Goal: Check status: Check status

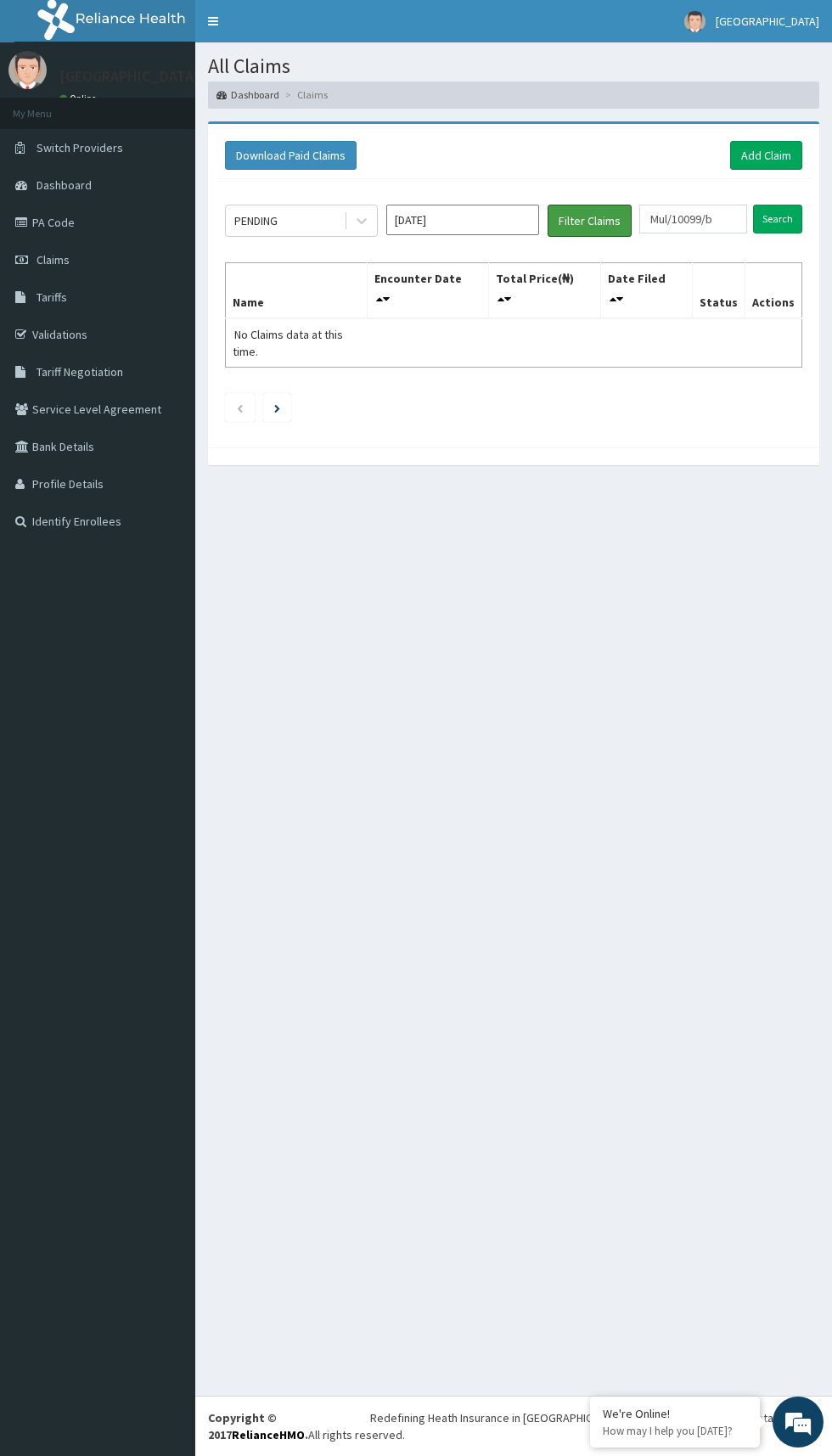
click at [591, 217] on button "Filter Claims" at bounding box center [590, 220] width 84 height 32
click at [614, 204] on button "Filter Claims" at bounding box center [590, 220] width 84 height 32
click at [487, 215] on input "[DATE]" at bounding box center [463, 219] width 153 height 31
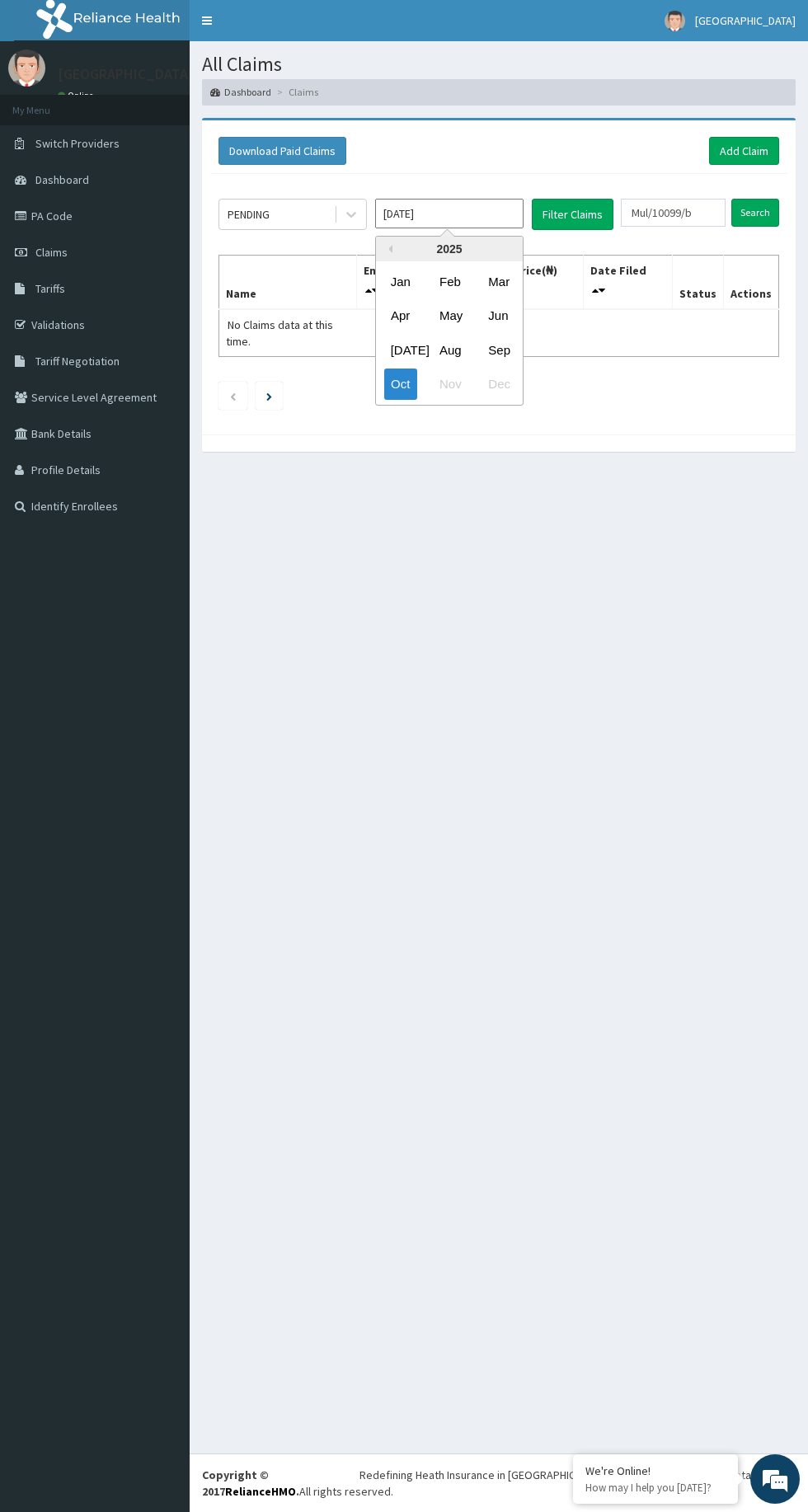
click at [499, 348] on div "Sep" at bounding box center [499, 348] width 33 height 31
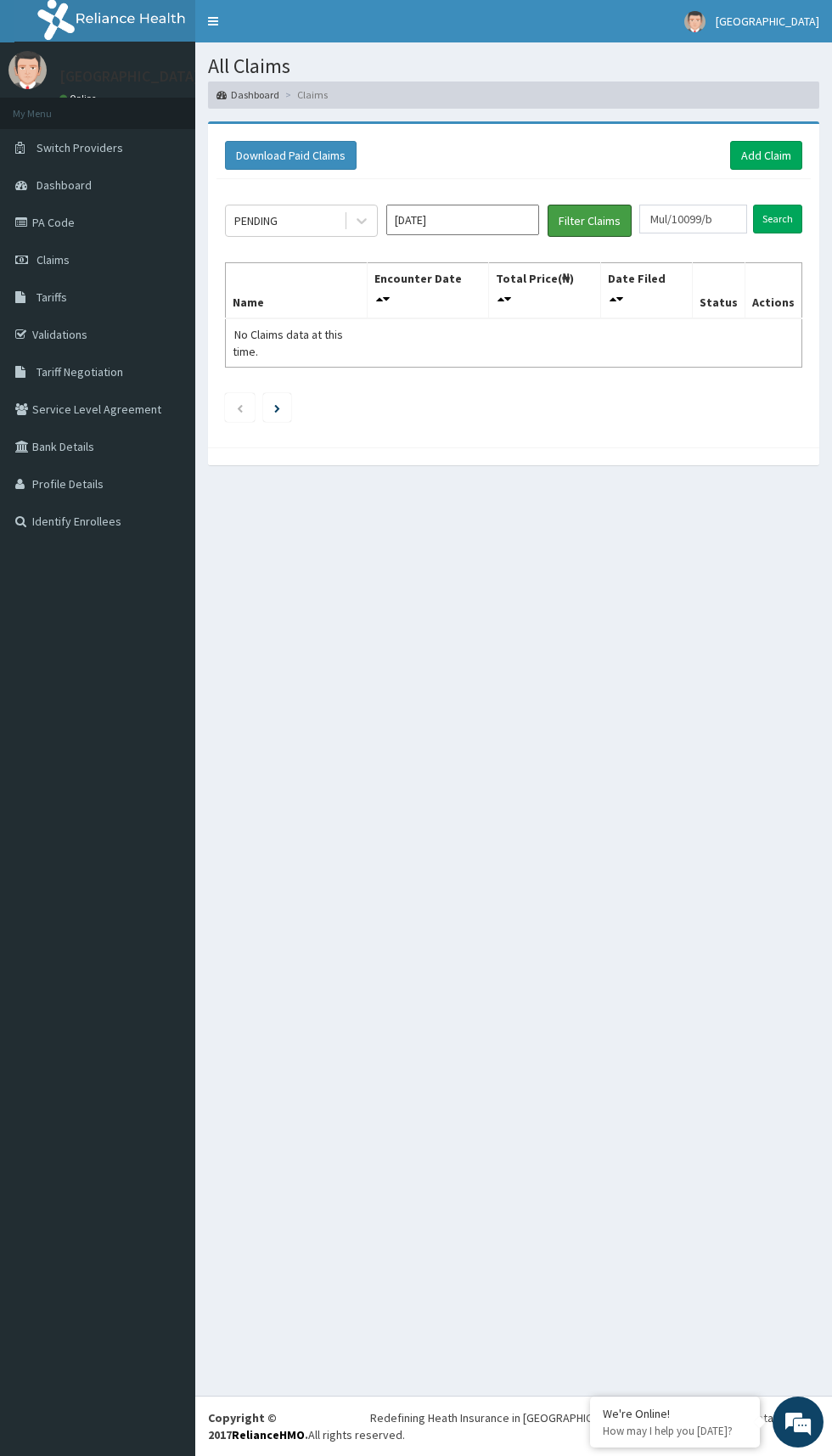
click at [614, 214] on button "Filter Claims" at bounding box center [590, 220] width 84 height 32
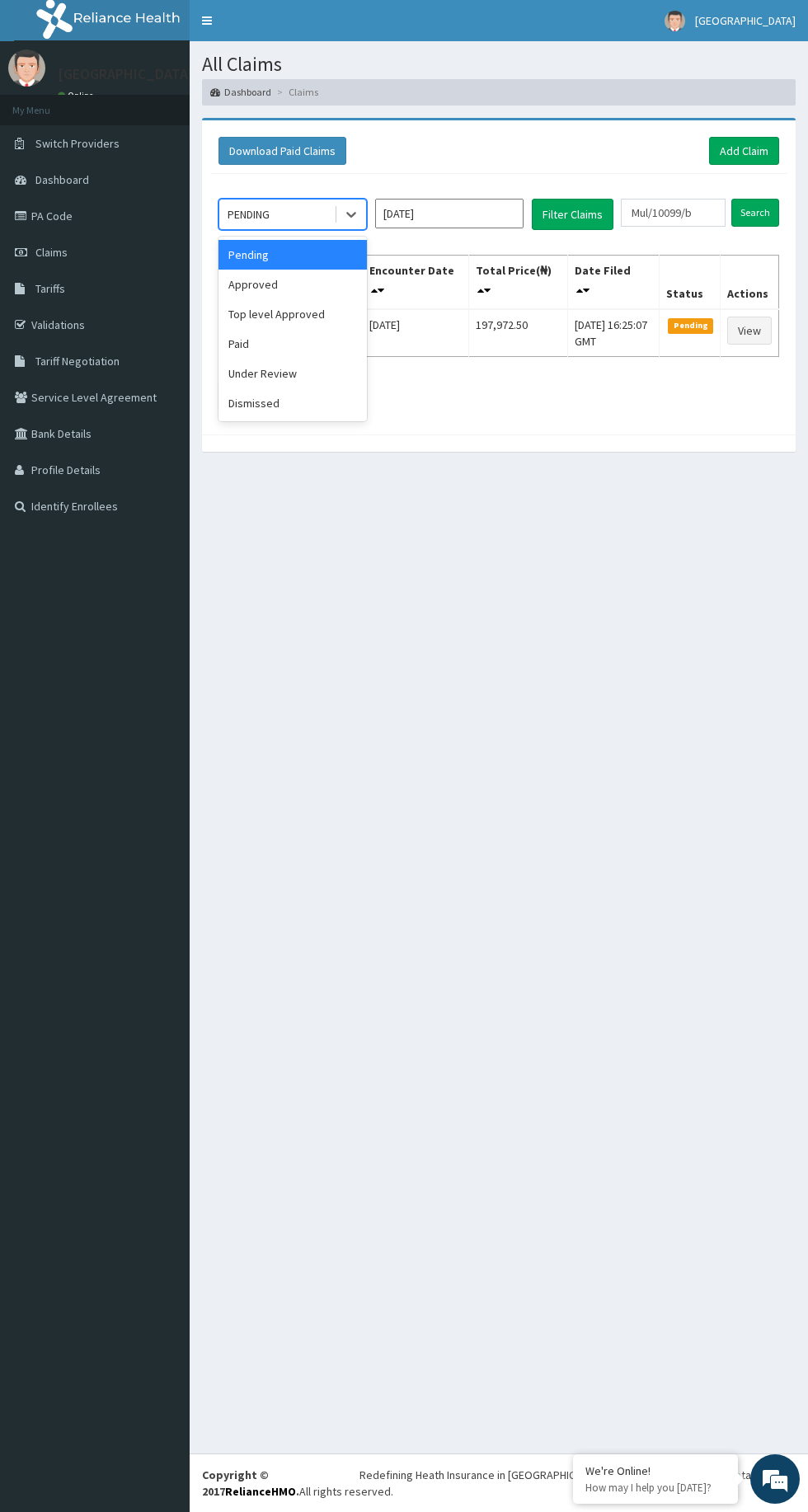
click at [246, 283] on div "Approved" at bounding box center [293, 284] width 148 height 30
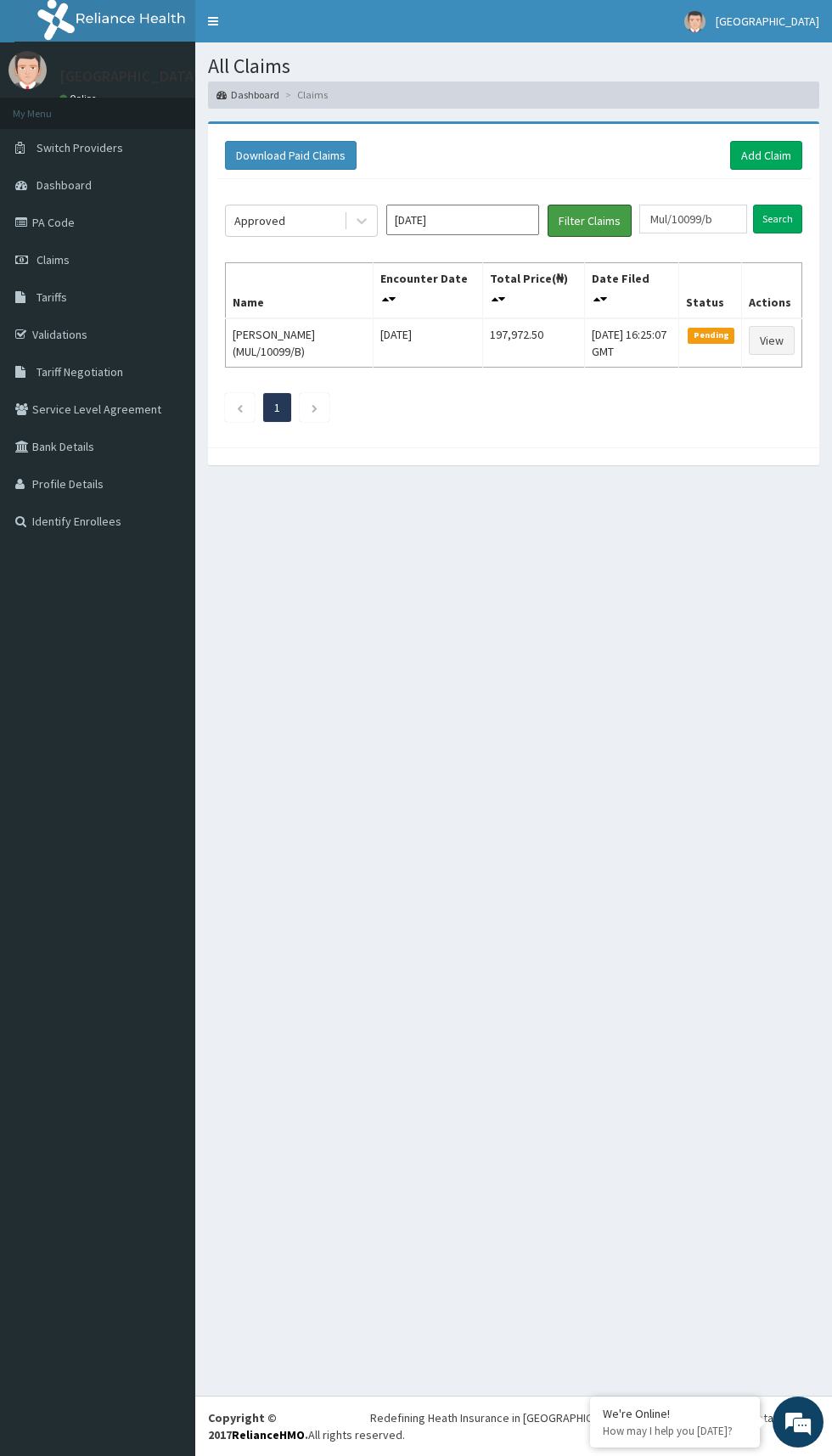
click at [606, 207] on button "Filter Claims" at bounding box center [590, 220] width 84 height 32
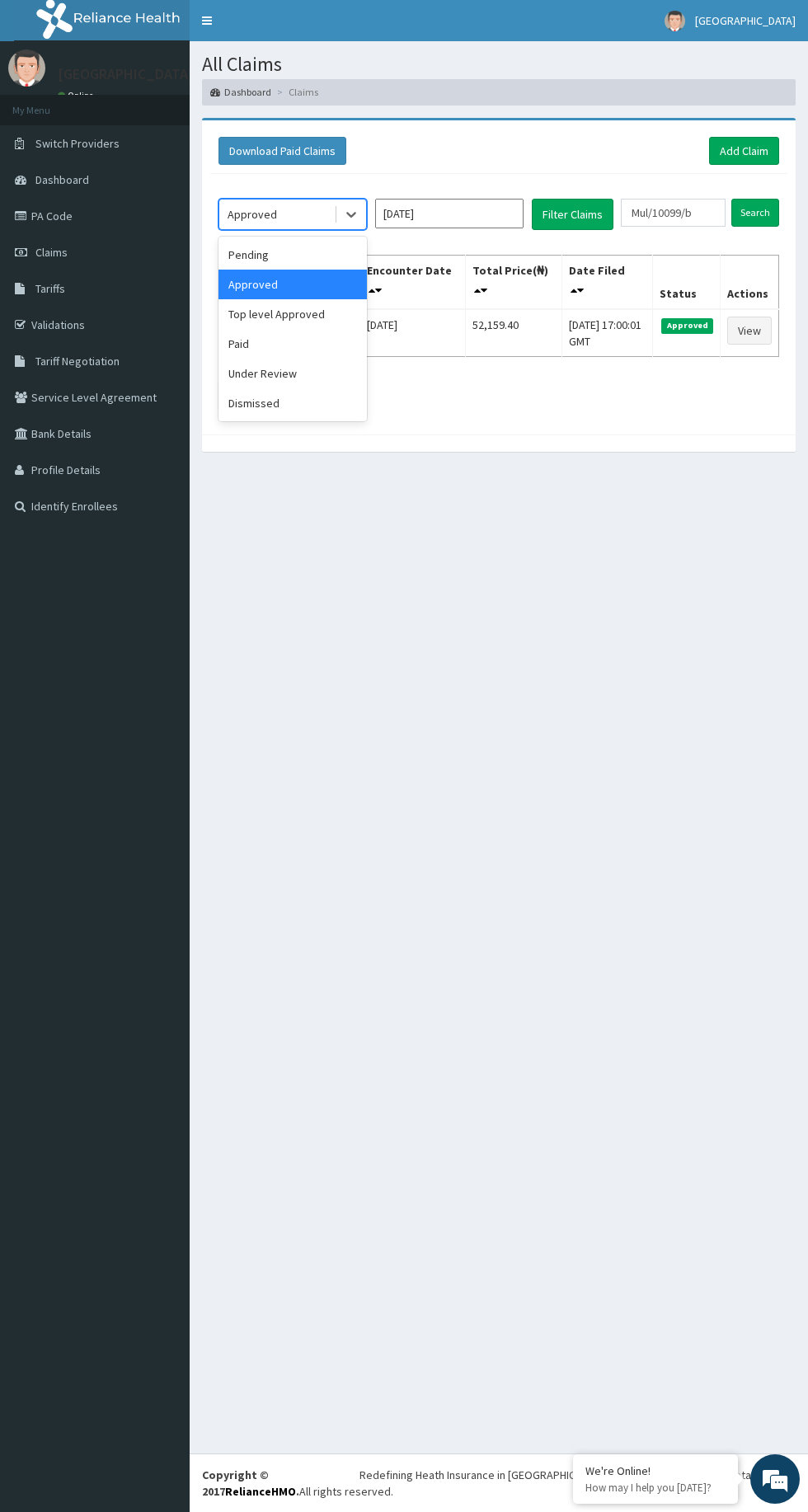
click at [251, 353] on div "Paid" at bounding box center [293, 344] width 148 height 30
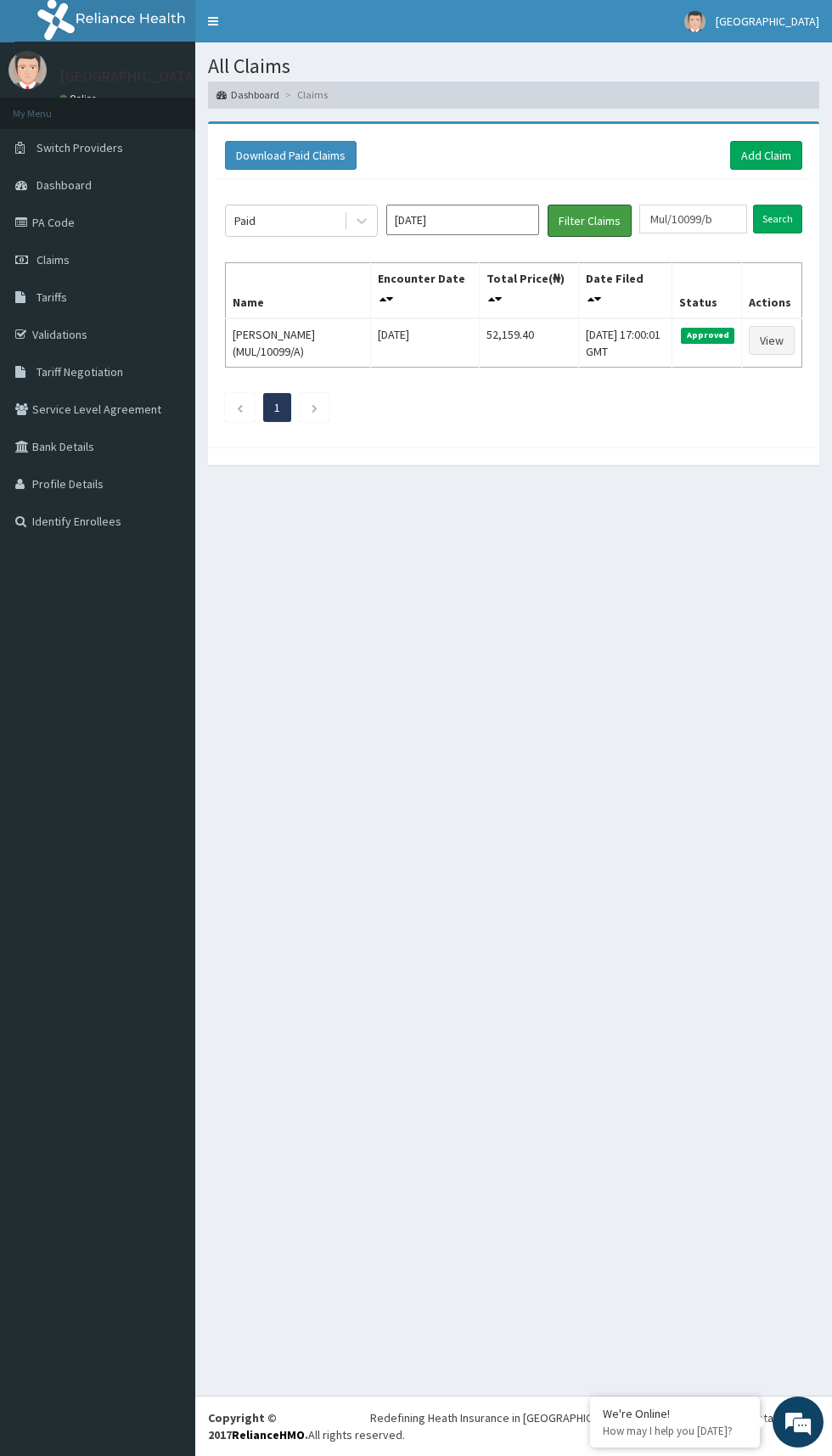
click at [575, 219] on button "Filter Claims" at bounding box center [590, 220] width 84 height 32
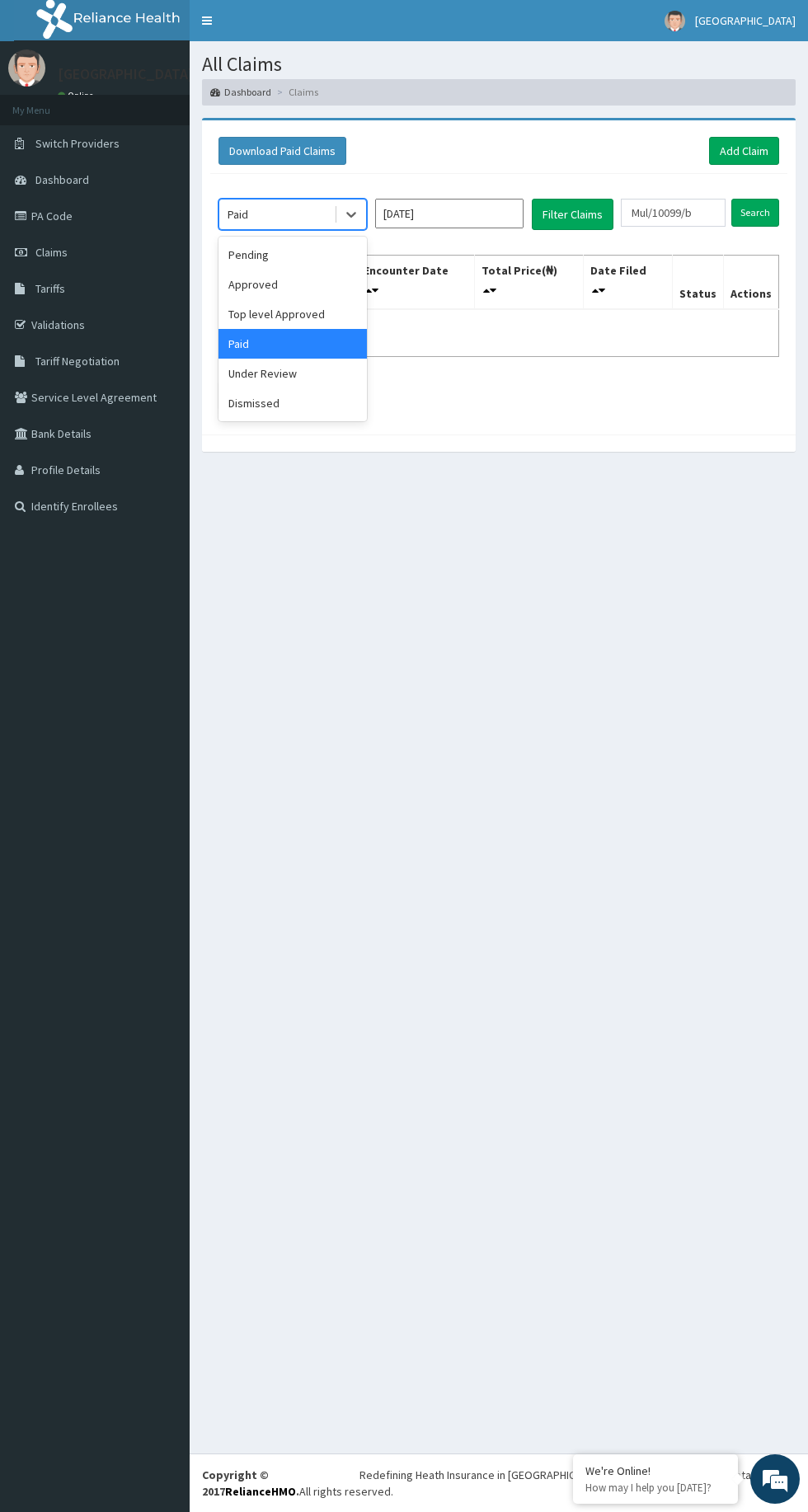
click at [260, 366] on div "Under Review" at bounding box center [293, 373] width 148 height 30
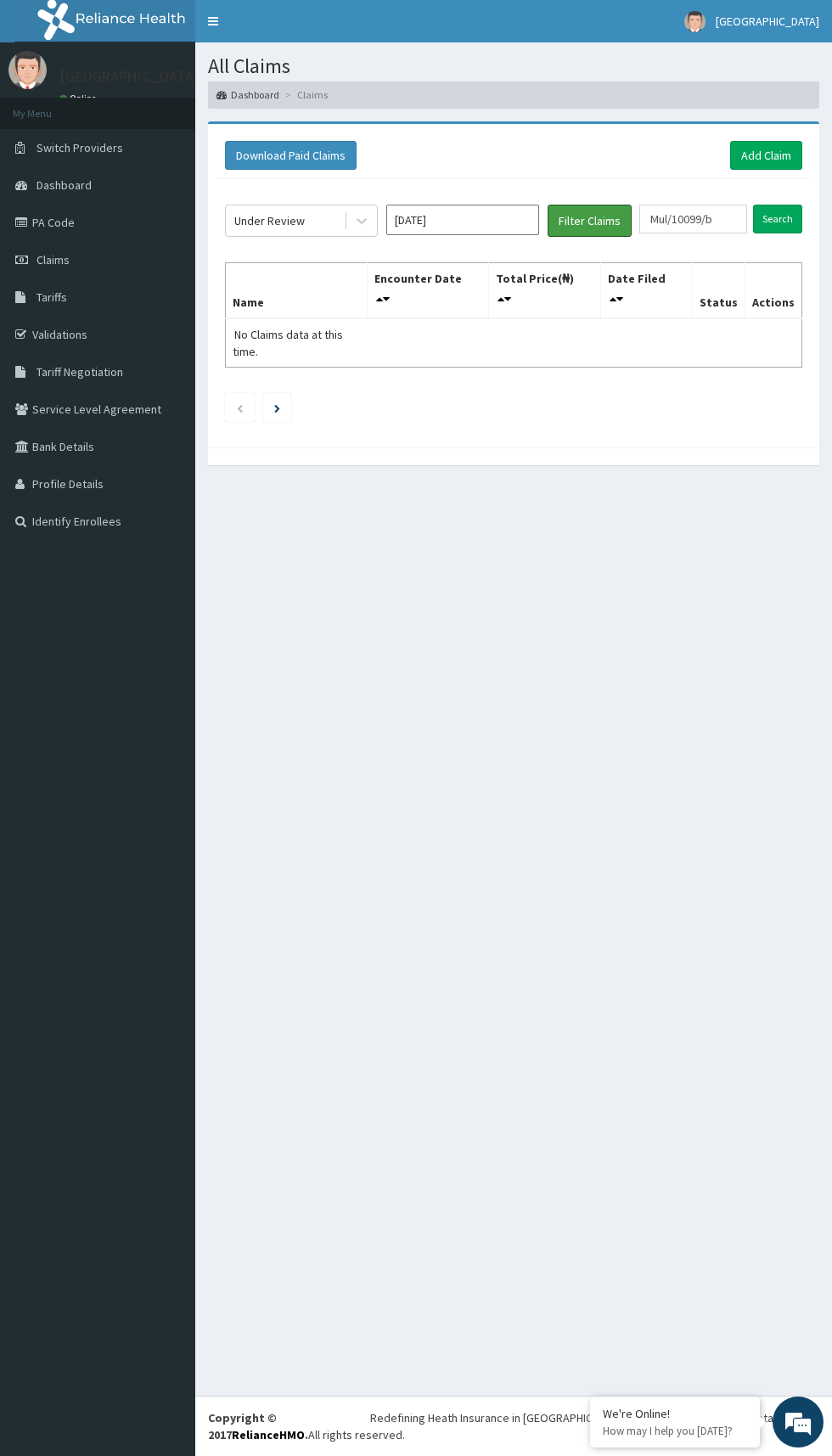
click at [572, 213] on button "Filter Claims" at bounding box center [590, 220] width 84 height 32
click at [435, 220] on input "[DATE]" at bounding box center [463, 219] width 153 height 31
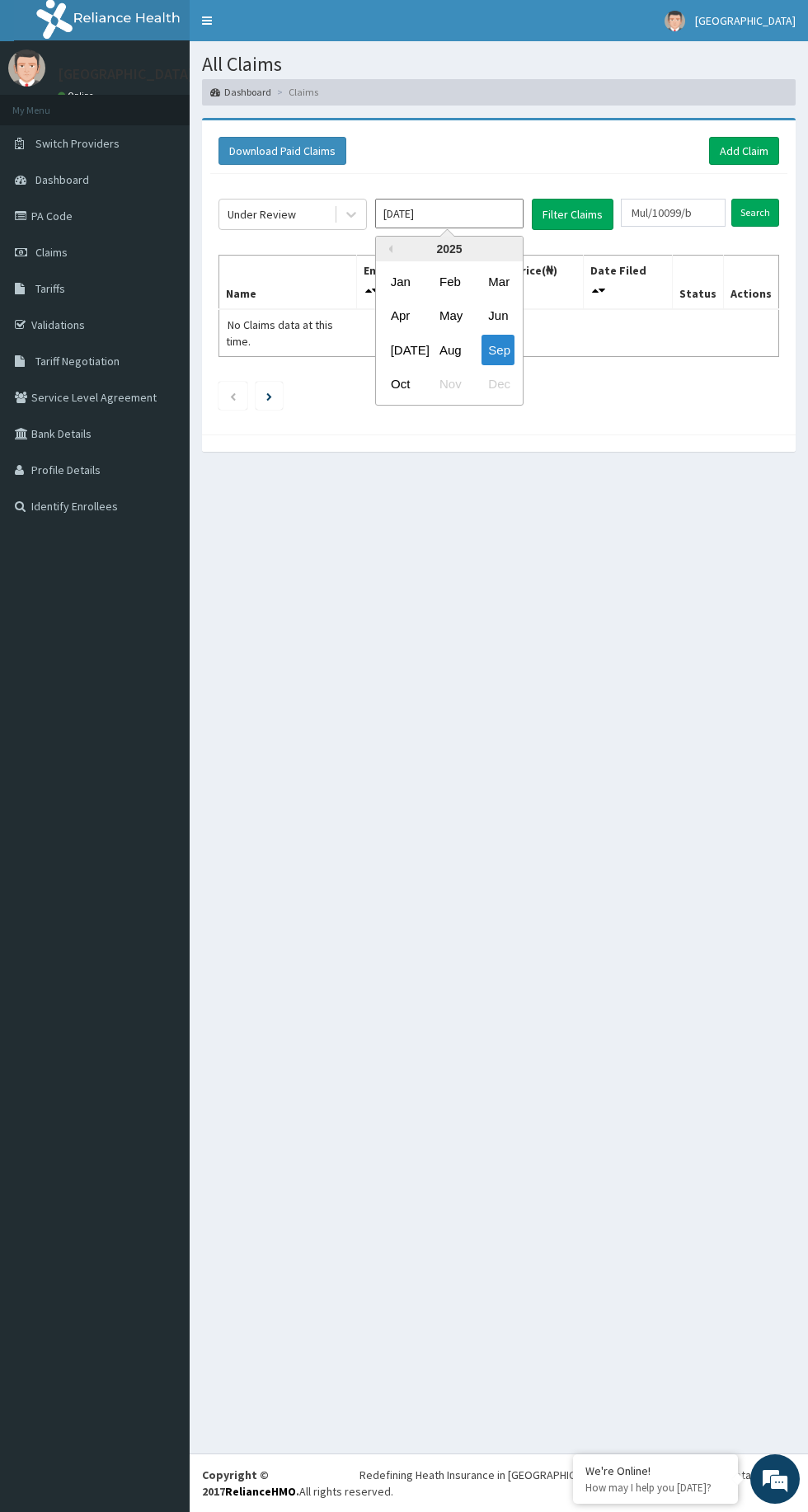
click at [398, 344] on div "[DATE]" at bounding box center [401, 348] width 33 height 31
type input "[DATE]"
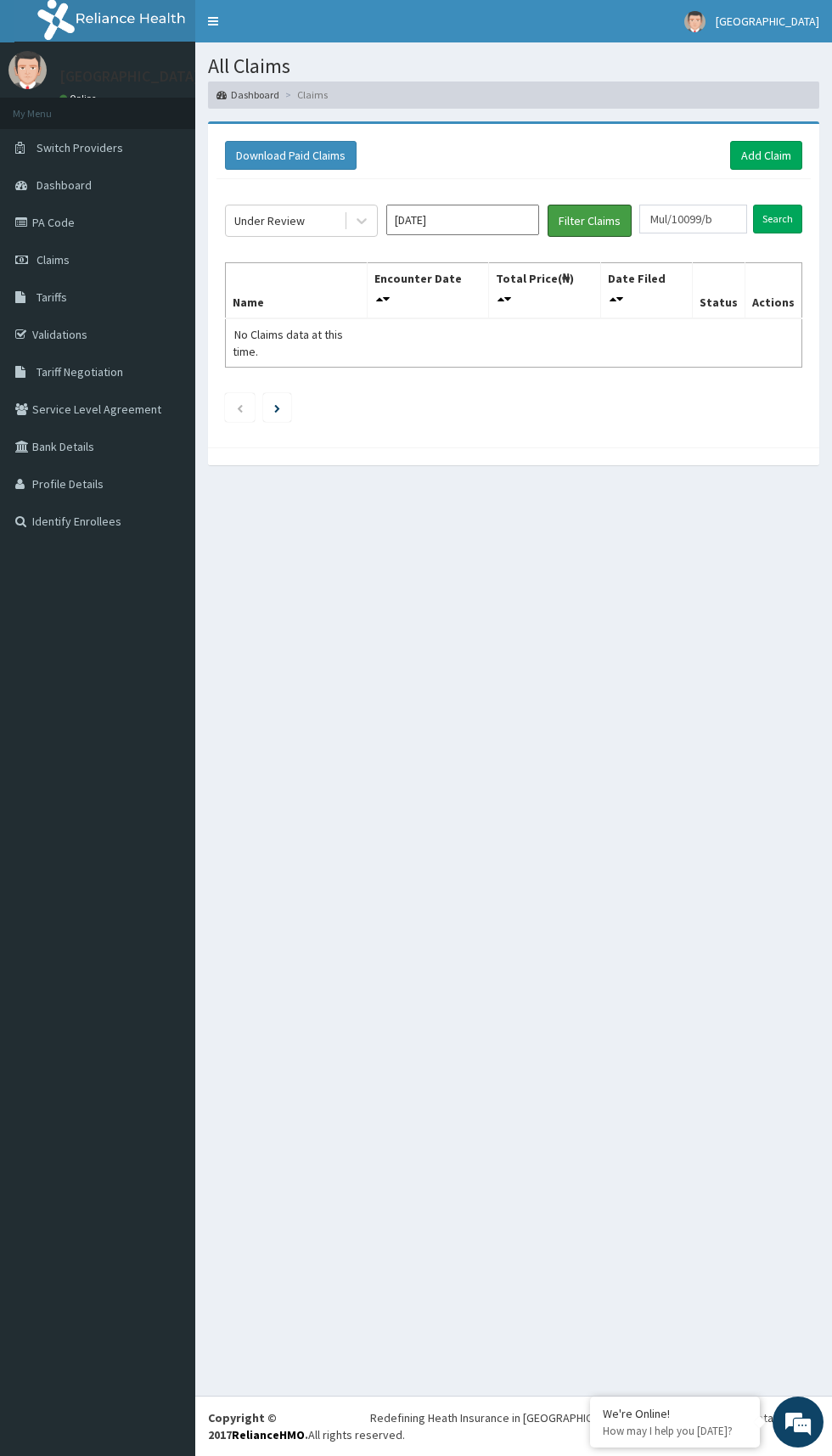
click at [603, 214] on button "Filter Claims" at bounding box center [590, 220] width 84 height 32
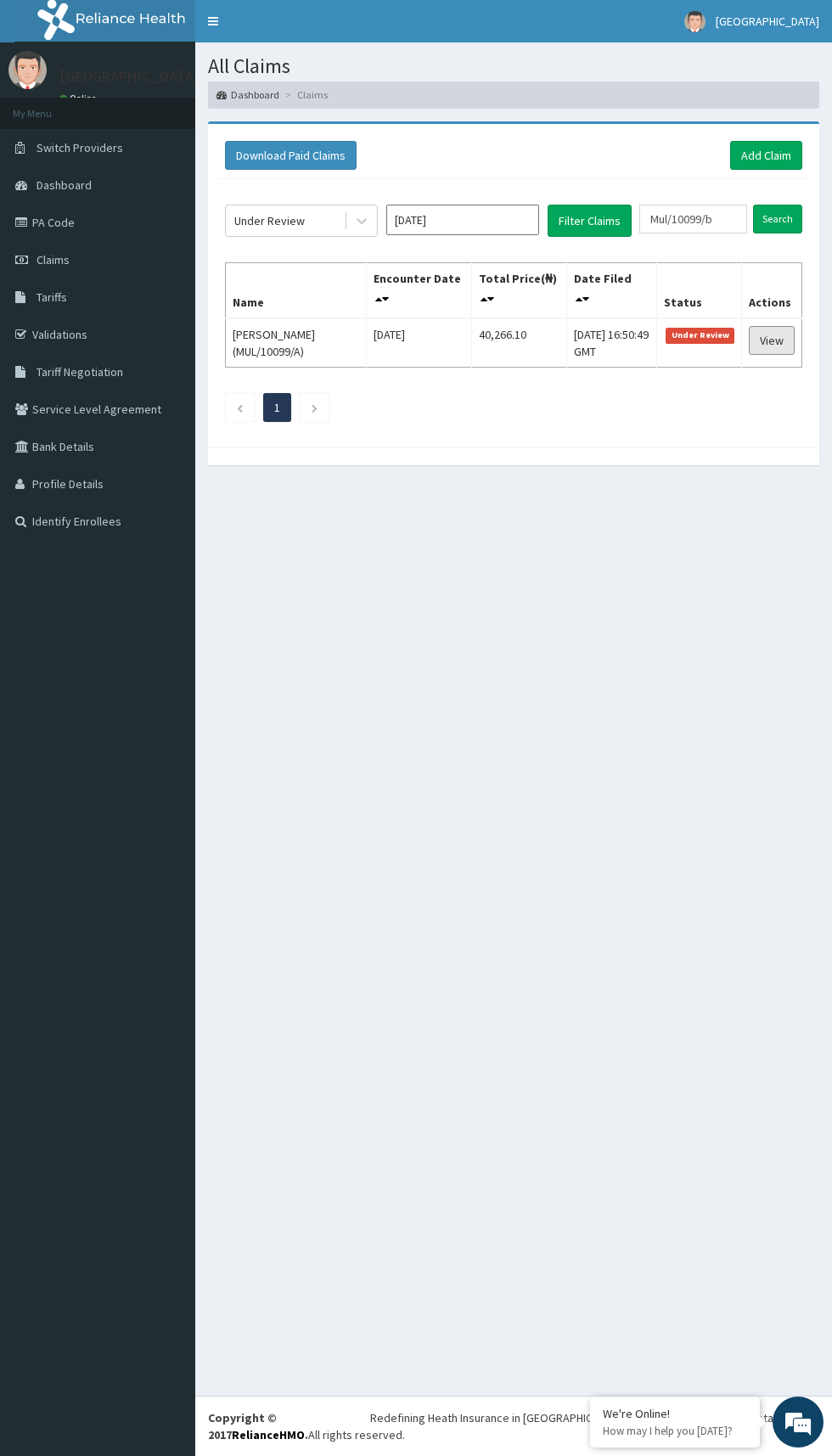
click at [771, 338] on link "View" at bounding box center [772, 341] width 46 height 29
